Goal: Information Seeking & Learning: Find specific page/section

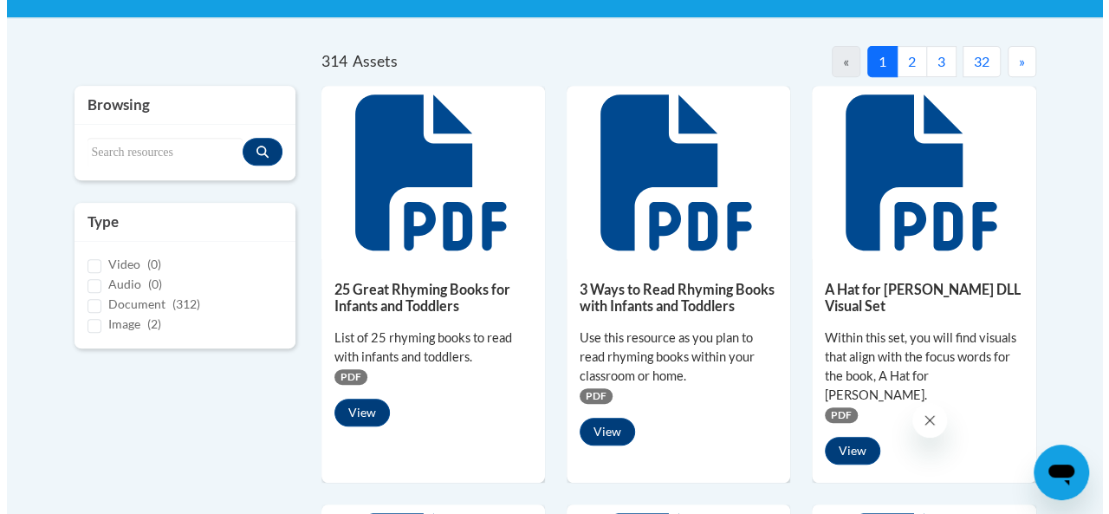
scroll to position [347, 0]
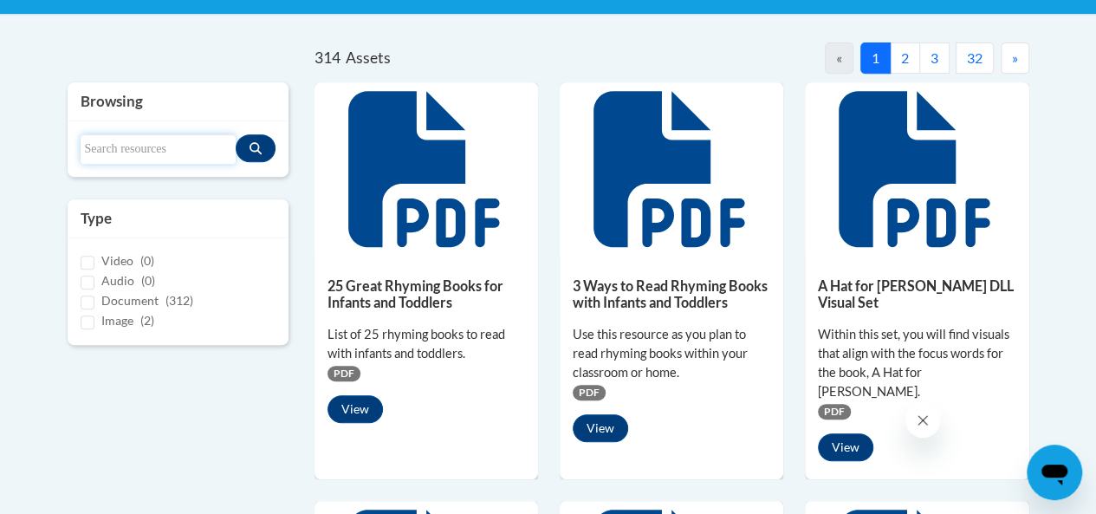
click at [118, 142] on input "Search resources" at bounding box center [158, 148] width 155 height 29
type input "d"
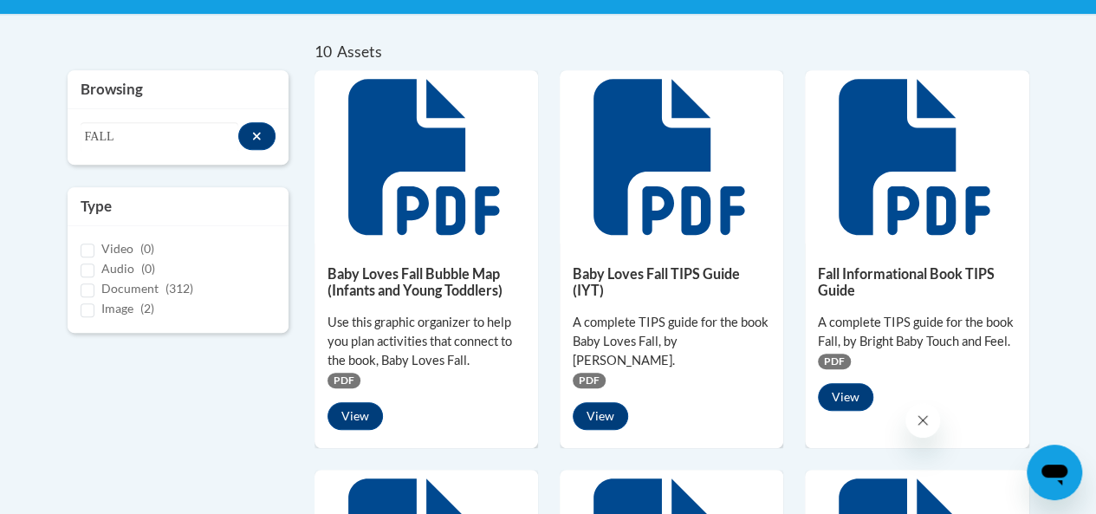
click at [635, 265] on h5 "Baby Loves Fall TIPS Guide (IYT)" at bounding box center [672, 282] width 198 height 34
click at [602, 402] on button "View" at bounding box center [600, 416] width 55 height 28
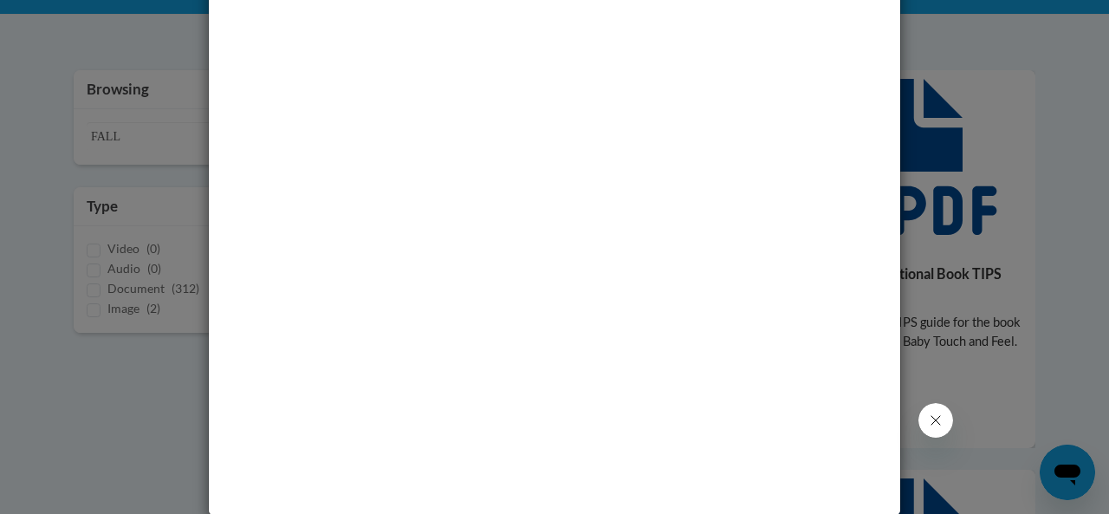
scroll to position [102, 0]
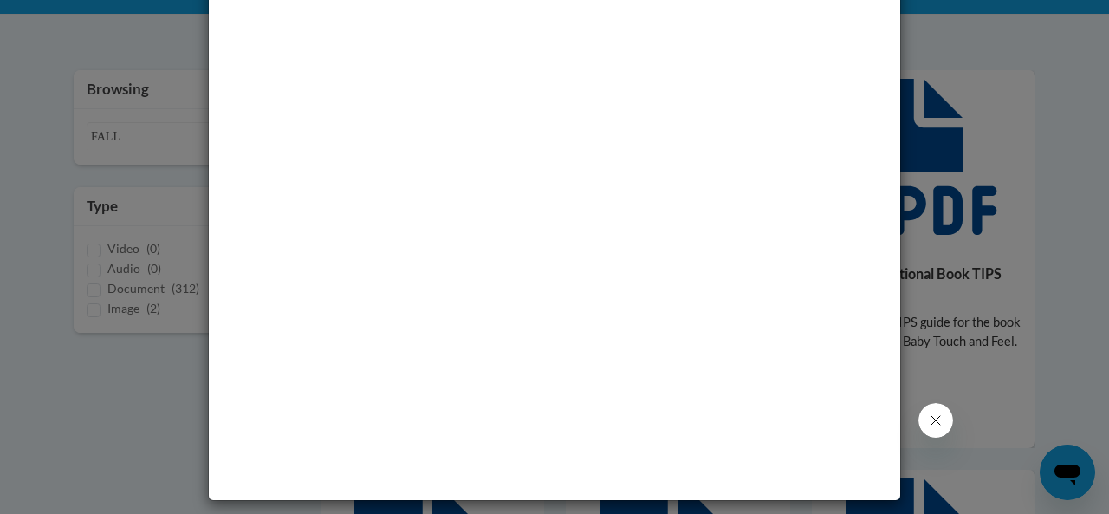
click at [889, 22] on div at bounding box center [555, 224] width 692 height 551
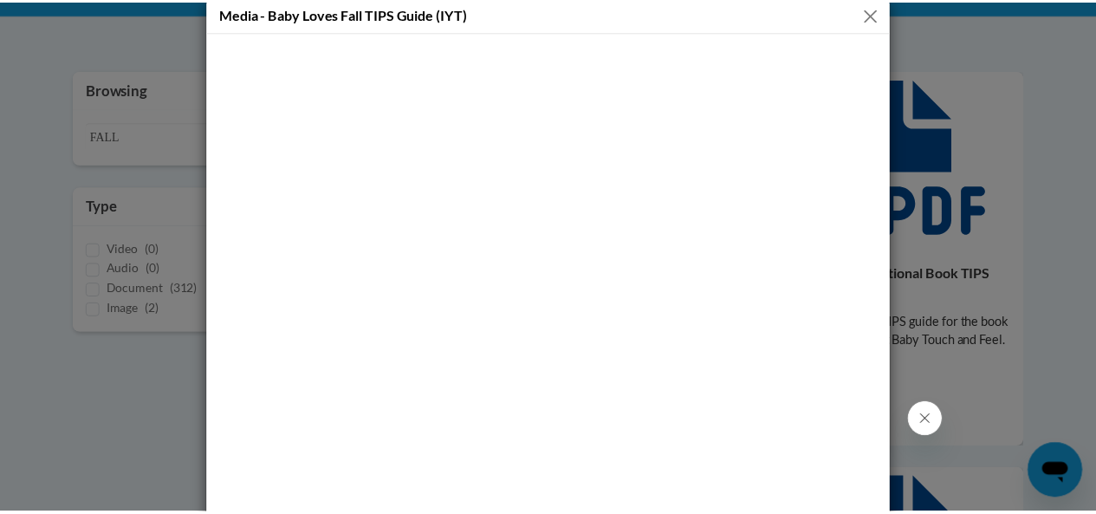
scroll to position [0, 0]
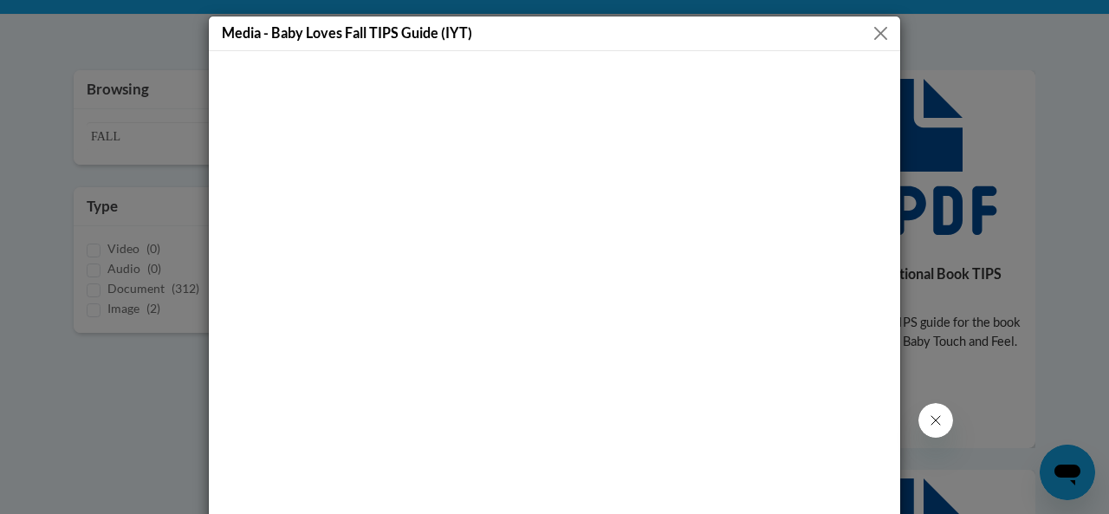
click at [876, 34] on button "Close" at bounding box center [881, 34] width 22 height 22
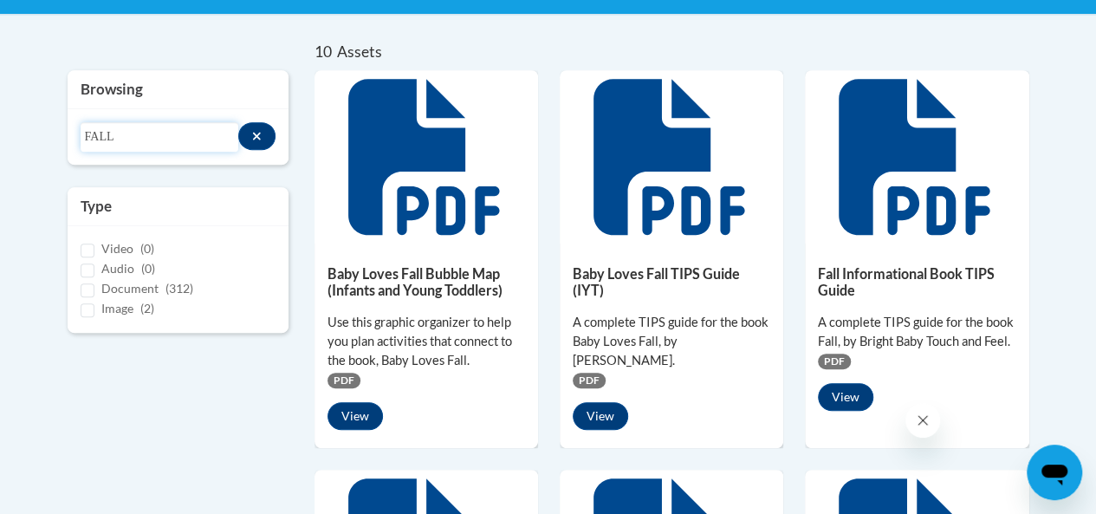
click at [104, 136] on input "FALL" at bounding box center [160, 136] width 159 height 29
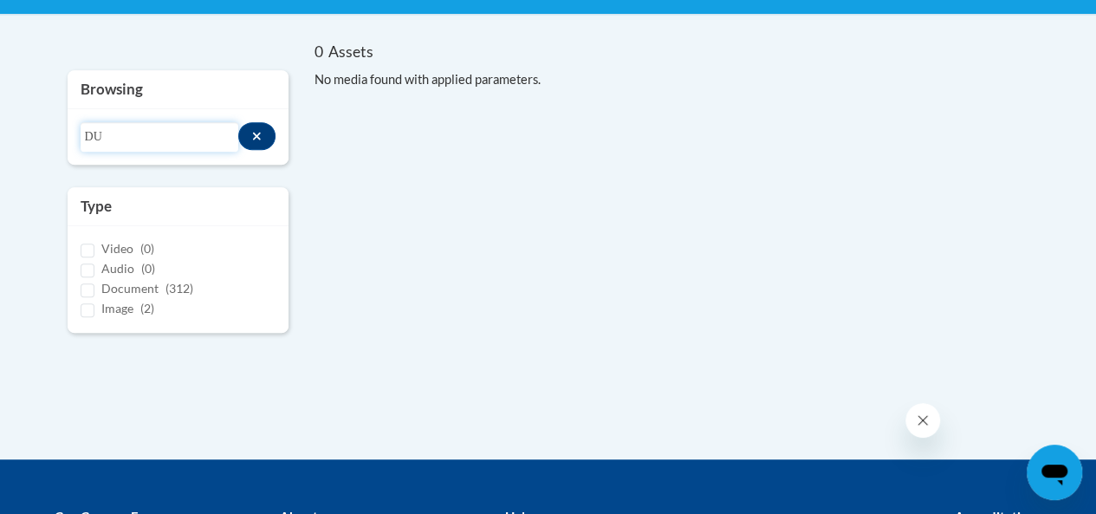
type input "D"
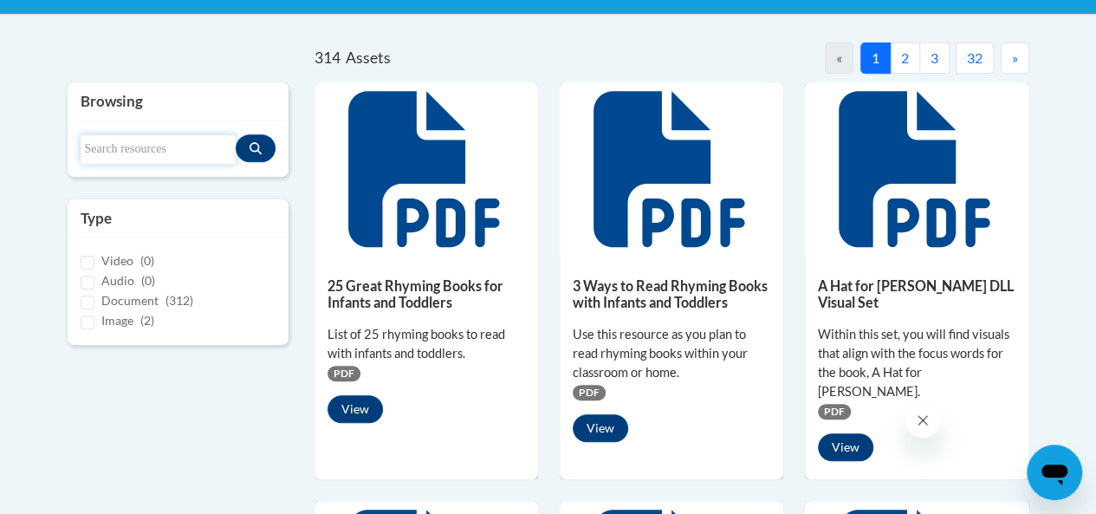
click at [88, 136] on input "Search resources" at bounding box center [158, 148] width 155 height 29
type input "d"
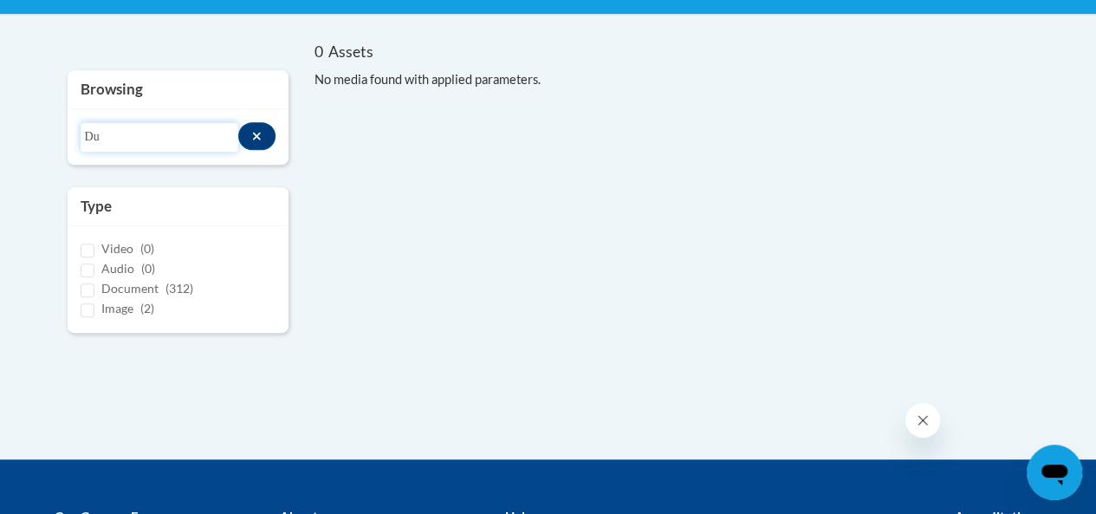
type input "D"
type input "i"
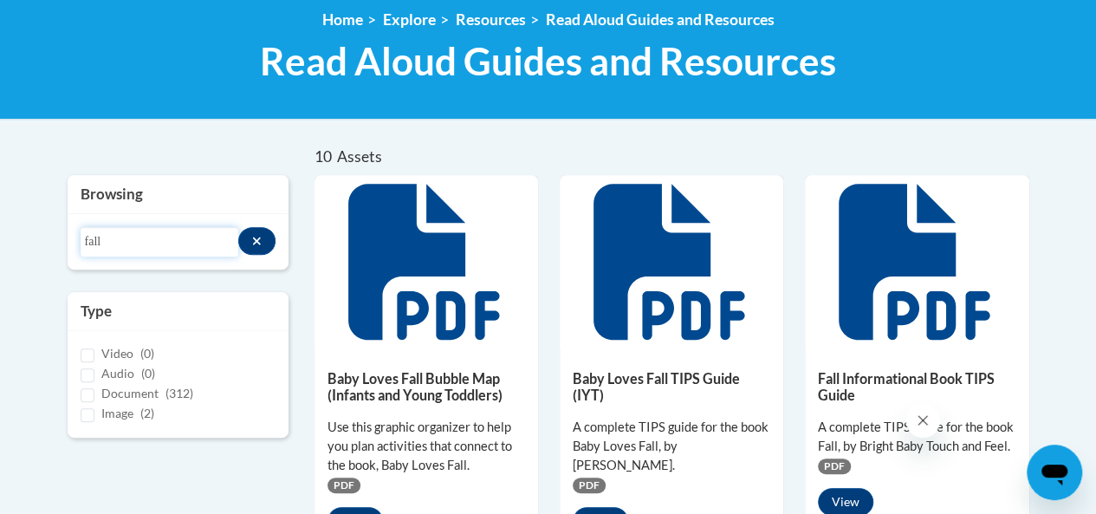
scroll to position [243, 0]
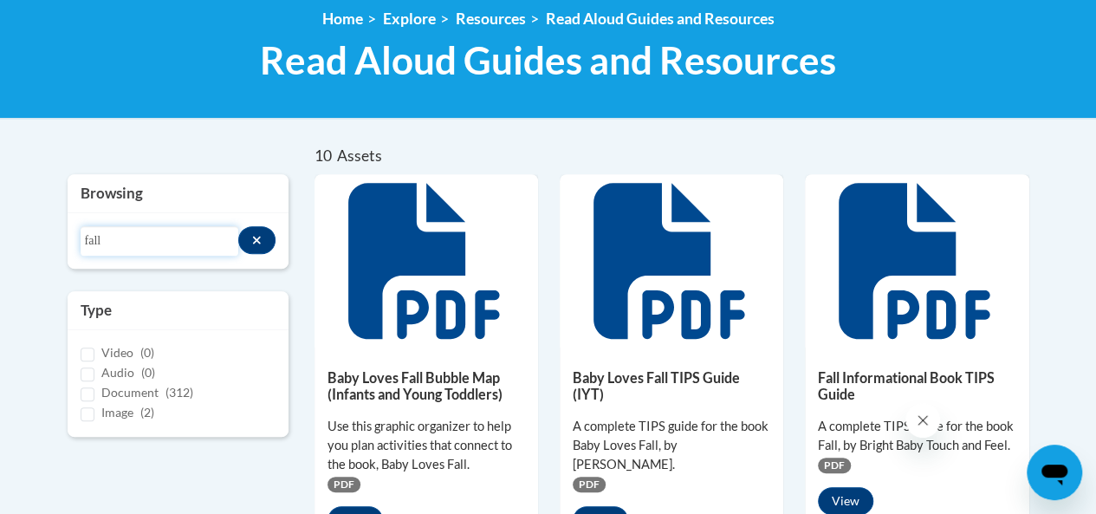
click at [134, 240] on input "fall" at bounding box center [160, 240] width 159 height 29
type input "fall bright baby touch and feel"
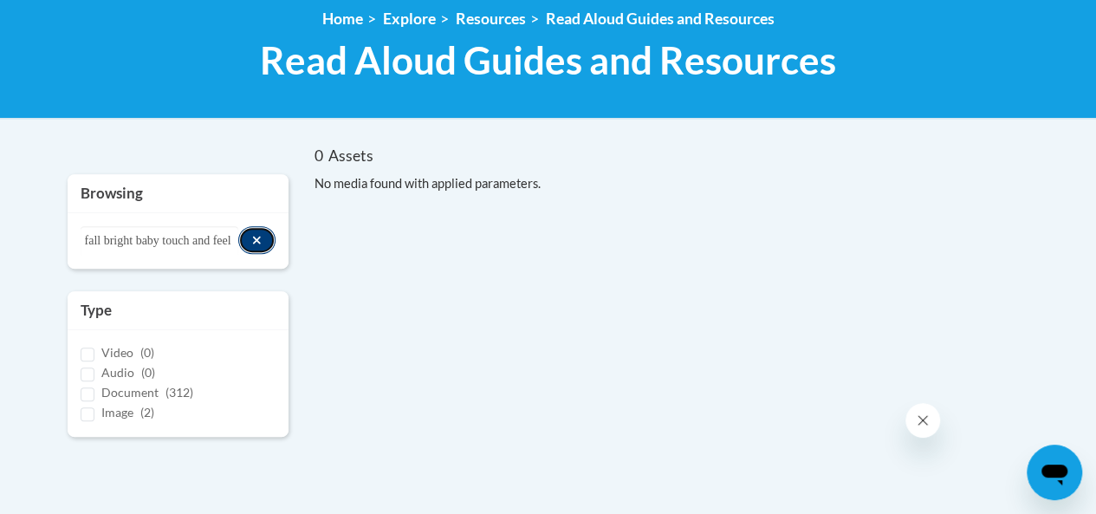
scroll to position [0, 0]
click at [257, 240] on icon "Search resources" at bounding box center [257, 240] width 8 height 8
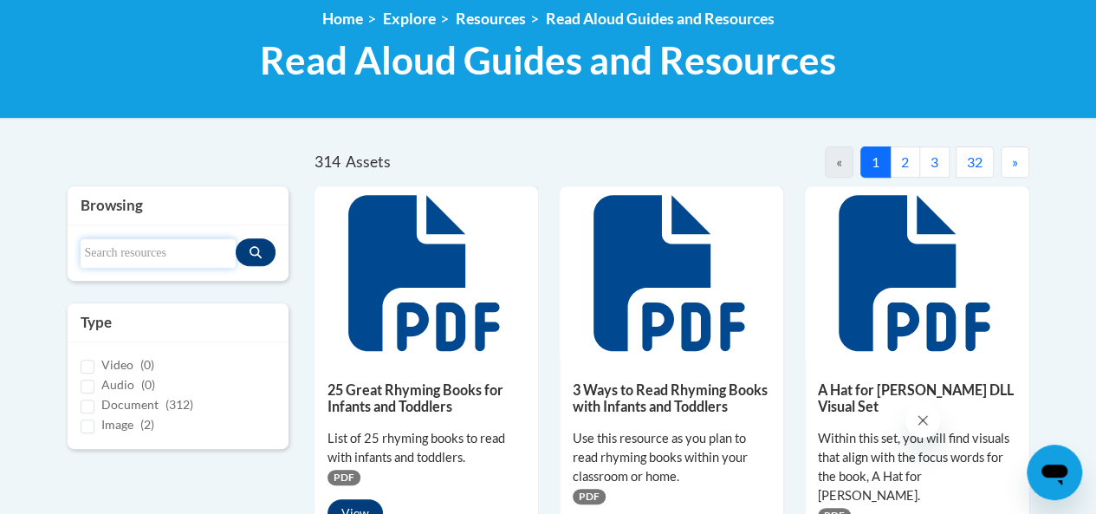
click at [173, 257] on input "Search resources" at bounding box center [158, 252] width 155 height 29
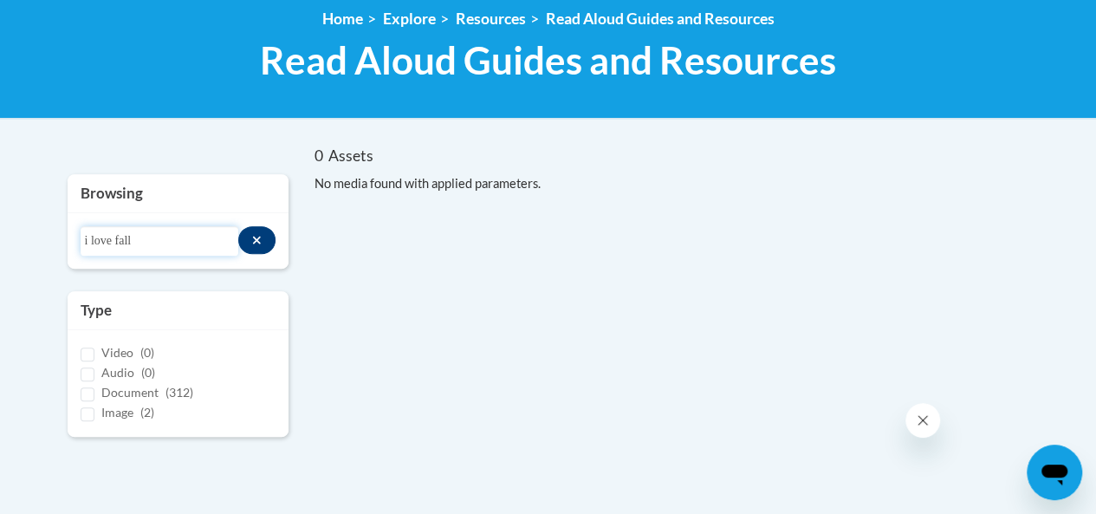
click at [168, 245] on input "i love fall" at bounding box center [160, 240] width 159 height 29
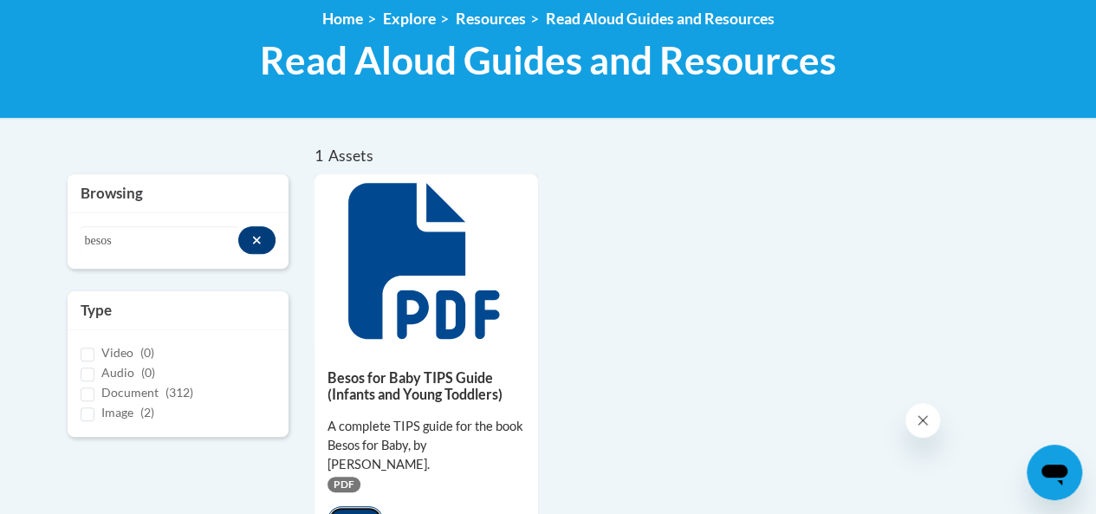
click at [357, 506] on button "View" at bounding box center [355, 520] width 55 height 28
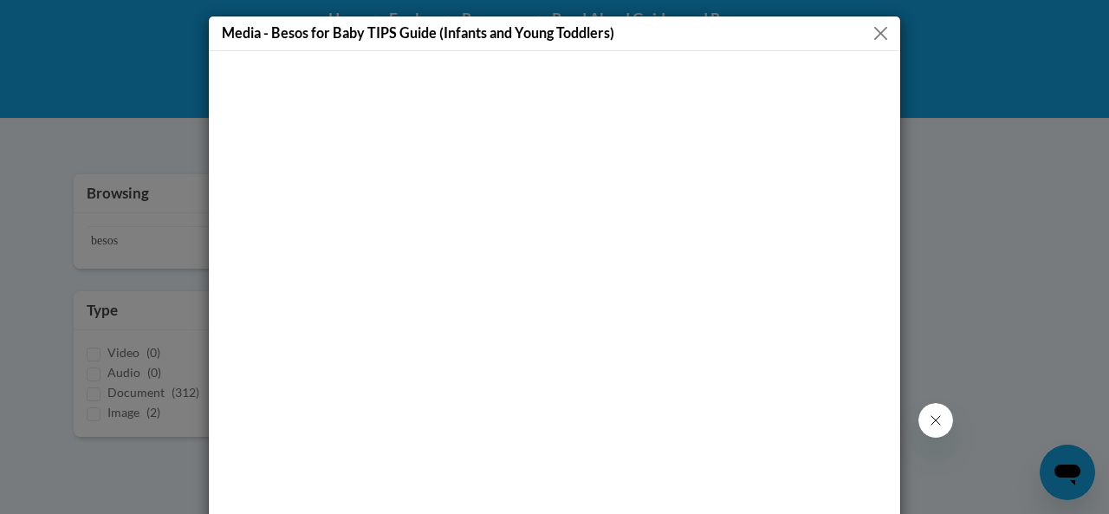
click at [879, 26] on button "Close" at bounding box center [881, 34] width 22 height 22
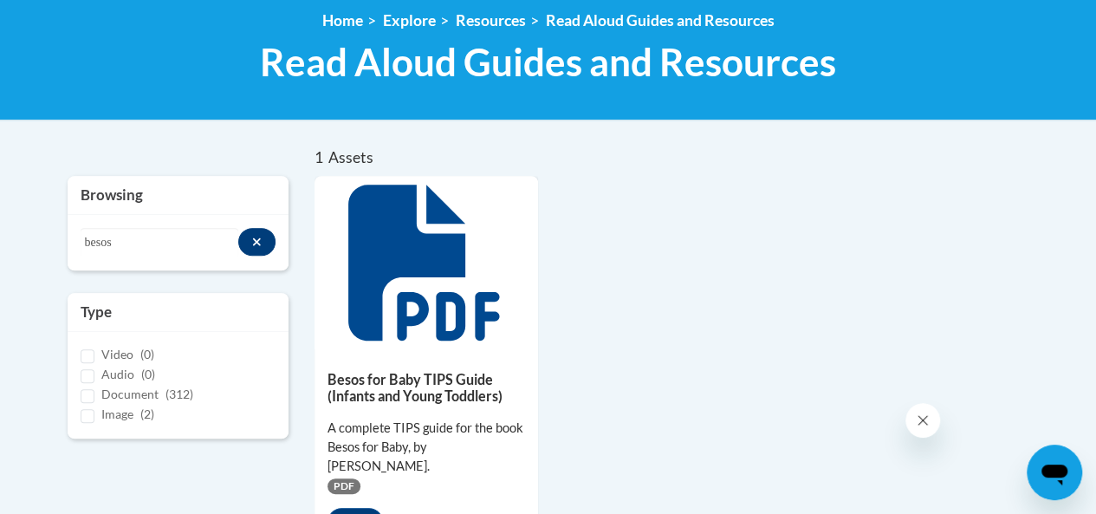
scroll to position [233, 0]
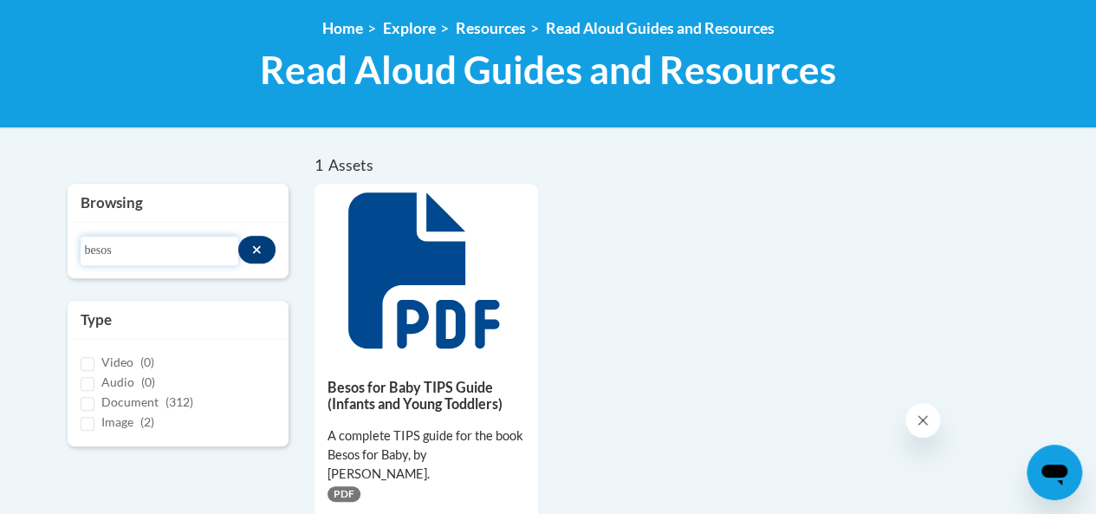
click at [121, 250] on input "besos" at bounding box center [160, 250] width 159 height 29
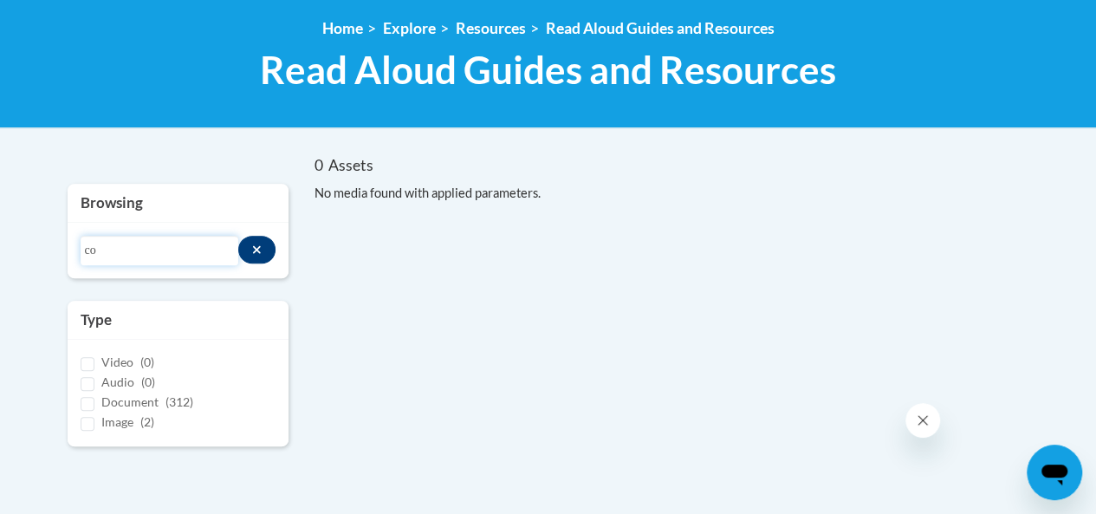
type input "c"
click at [198, 250] on input "counting with [PERSON_NAME]" at bounding box center [160, 250] width 159 height 29
type input "besos"
